Goal: Information Seeking & Learning: Learn about a topic

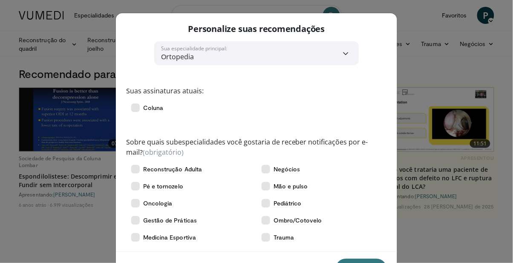
click at [441, 82] on div "**********" at bounding box center [256, 131] width 513 height 263
click at [349, 107] on div "Coluna" at bounding box center [256, 107] width 261 height 17
click at [420, 69] on div "**********" at bounding box center [256, 131] width 513 height 263
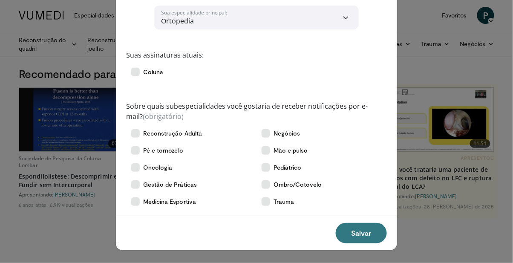
scroll to position [35, 0]
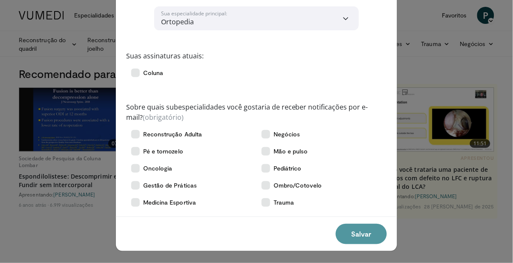
click at [365, 238] on button "Salvar" at bounding box center [361, 234] width 51 height 20
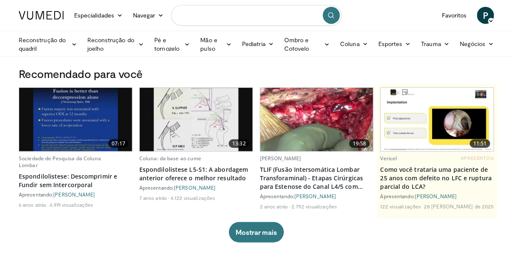
click at [291, 16] on input "Pesquisar tópicos, intervenções" at bounding box center [256, 15] width 170 height 20
type input "**********"
click at [331, 18] on icon "submit" at bounding box center [331, 15] width 7 height 7
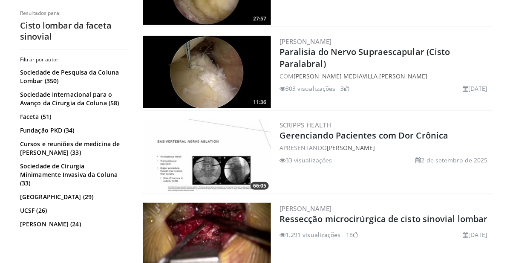
scroll to position [753, 0]
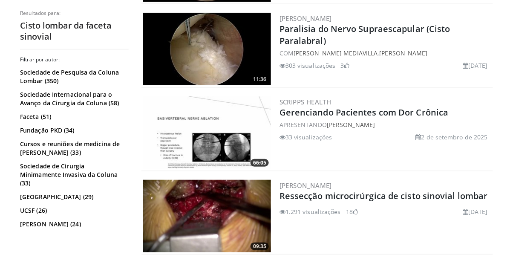
click at [434, 150] on div "Scripps Health Gerenciando Pacientes com Dor Crônica APRESENTANDO Kevin Barrett…" at bounding box center [386, 132] width 212 height 72
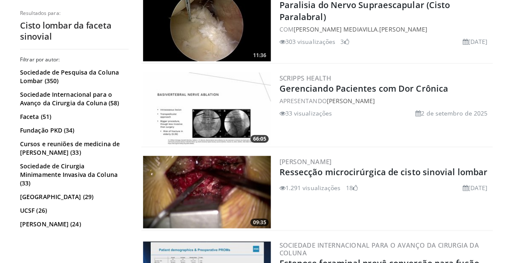
scroll to position [811, 0]
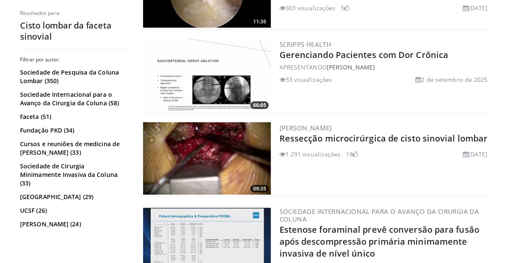
click at [198, 155] on img at bounding box center [207, 158] width 128 height 72
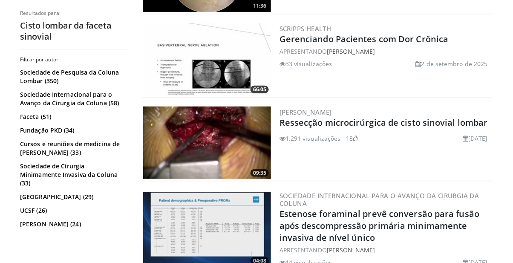
scroll to position [838, 0]
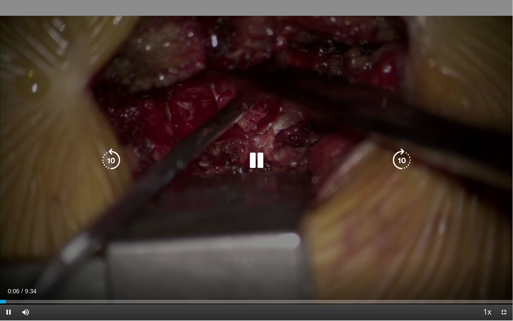
click at [373, 184] on div "10 seconds Tap to unmute" at bounding box center [256, 160] width 513 height 320
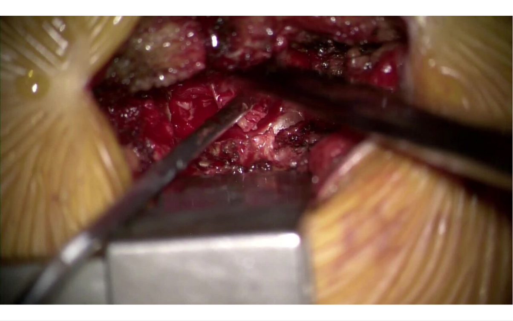
click at [362, 255] on div "10 seconds Tap to unmute" at bounding box center [256, 160] width 513 height 320
click at [153, 263] on div "10 seconds Tap to unmute" at bounding box center [256, 160] width 513 height 320
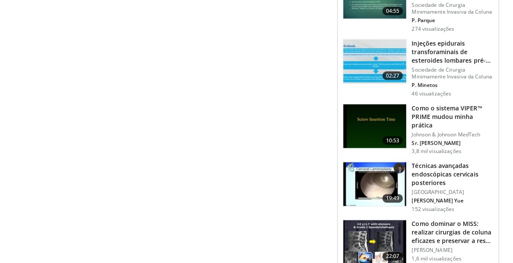
scroll to position [1045, 0]
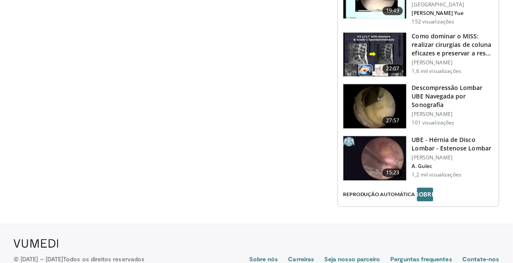
click at [473, 89] on font "Descompressão Lombar UBE Navegada por Sonografia" at bounding box center [447, 96] width 71 height 25
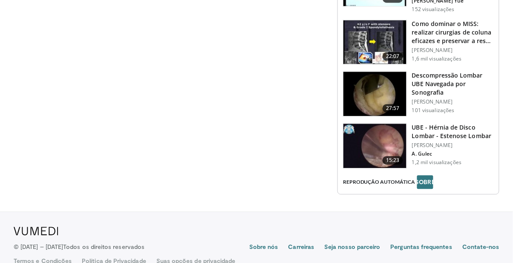
scroll to position [1152, 0]
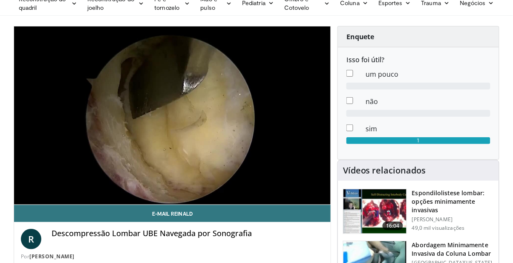
scroll to position [32, 0]
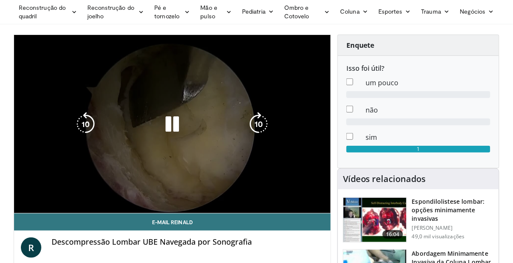
click at [128, 150] on div "10 seconds Tap to unmute" at bounding box center [172, 124] width 317 height 178
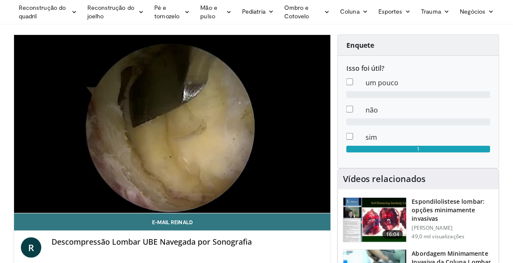
click at [51, 190] on div "10 seconds Tap to unmute" at bounding box center [172, 124] width 317 height 178
click at [147, 210] on div "Loaded : 24.46% 05:59 05:51" at bounding box center [172, 211] width 317 height 3
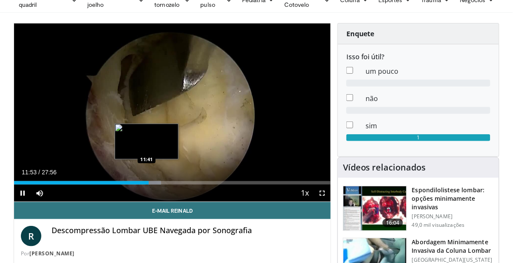
scroll to position [46, 0]
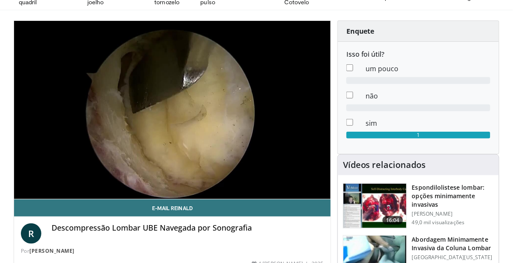
click at [214, 144] on div "10 seconds Tap to unmute" at bounding box center [172, 110] width 317 height 178
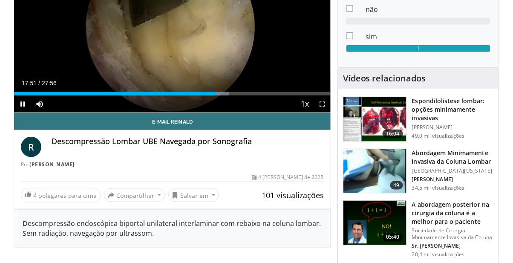
scroll to position [0, 0]
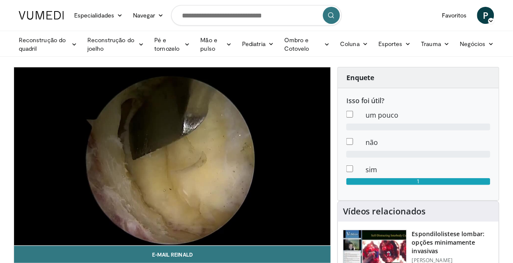
click at [224, 205] on div "10 seconds Tap to unmute" at bounding box center [172, 156] width 317 height 178
click at [130, 233] on div "10 seconds Tap to unmute" at bounding box center [172, 156] width 317 height 178
click at [129, 229] on div "Current Time 7:06 / Duration 27:56" at bounding box center [172, 233] width 317 height 8
click at [119, 242] on div "Loaded : 26.84% 07:07 07:03" at bounding box center [172, 243] width 317 height 3
